Goal: Navigation & Orientation: Find specific page/section

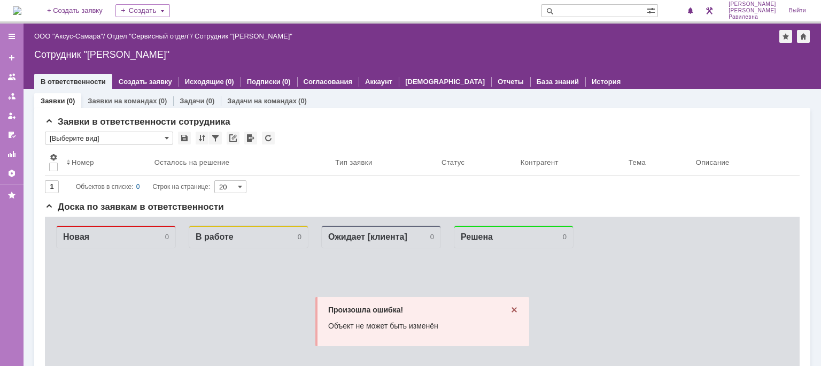
click at [511, 309] on icon at bounding box center [514, 309] width 9 height 9
click at [510, 313] on icon at bounding box center [514, 309] width 9 height 9
click at [511, 310] on icon at bounding box center [513, 309] width 5 height 5
click at [167, 135] on span at bounding box center [167, 138] width 4 height 9
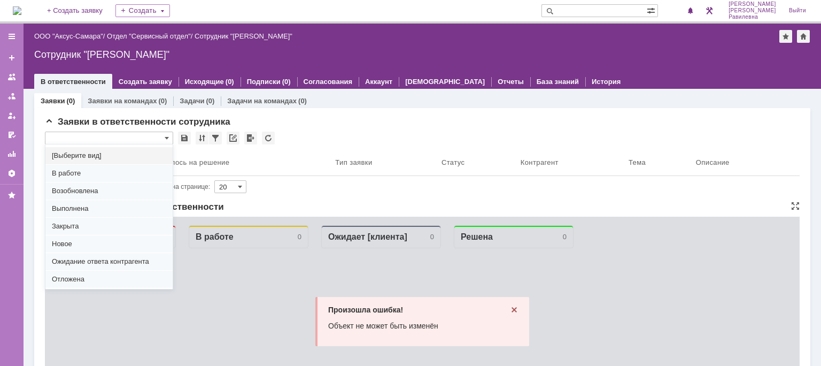
click at [135, 100] on link "Заявки на командах" at bounding box center [122, 101] width 69 height 8
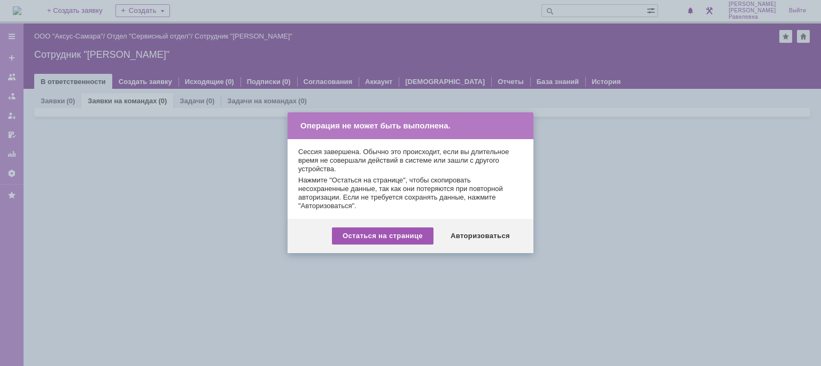
click at [354, 233] on div "Остаться на странице" at bounding box center [383, 235] width 102 height 17
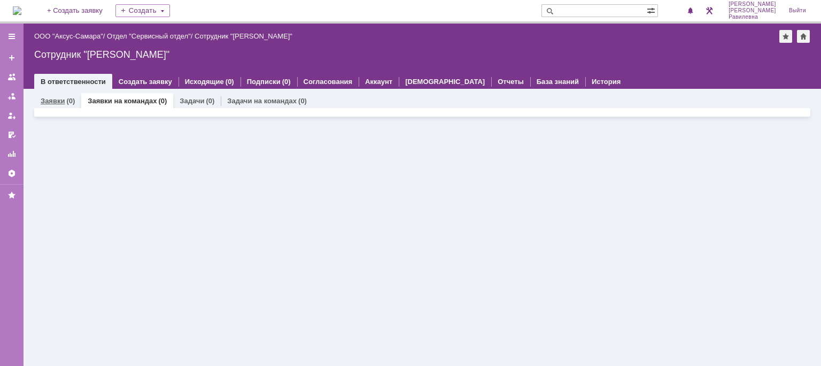
click at [54, 101] on link "Заявки" at bounding box center [53, 101] width 24 height 8
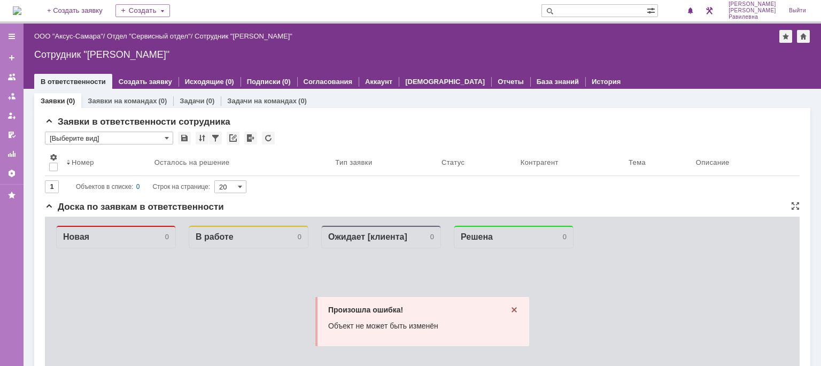
click at [510, 308] on icon at bounding box center [514, 309] width 9 height 9
click at [511, 310] on icon at bounding box center [513, 309] width 5 height 5
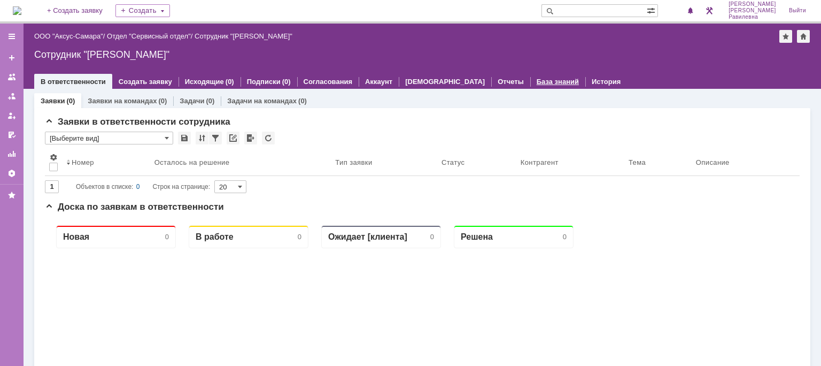
click at [537, 84] on link "База знаний" at bounding box center [558, 81] width 42 height 8
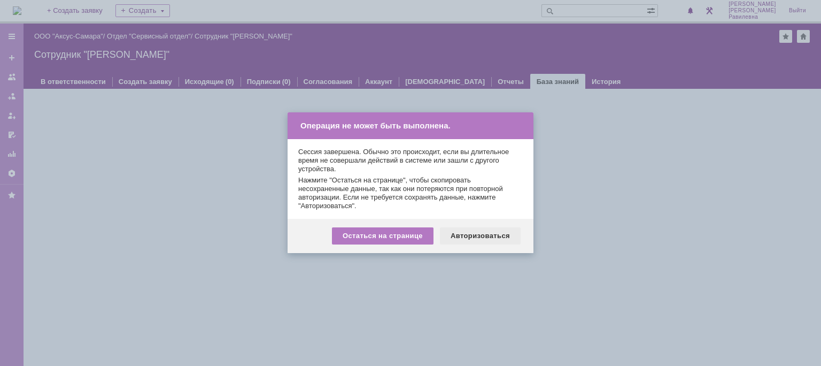
click at [481, 237] on div "Авторизоваться" at bounding box center [480, 235] width 81 height 17
